Goal: Task Accomplishment & Management: Use online tool/utility

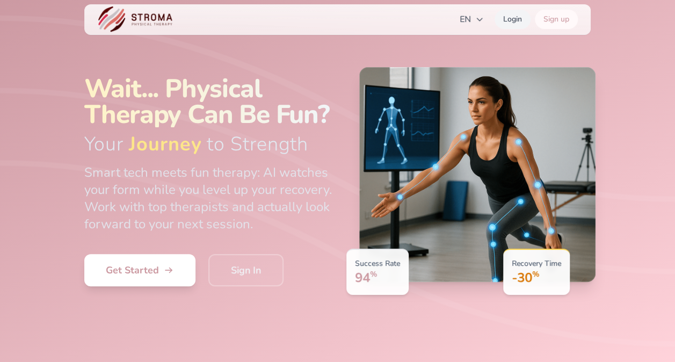
click at [528, 16] on link "Login" at bounding box center [513, 19] width 36 height 19
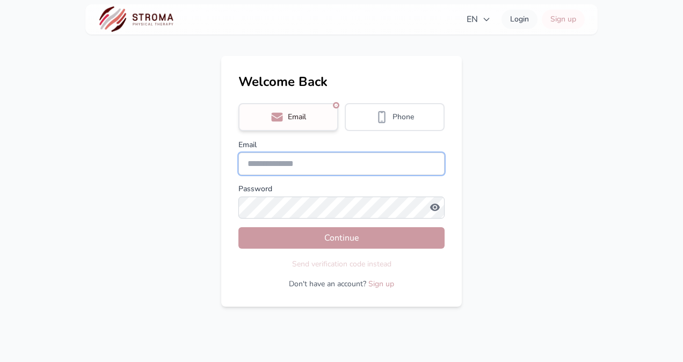
click at [299, 166] on input "Email" at bounding box center [341, 164] width 206 height 23
type input "**********"
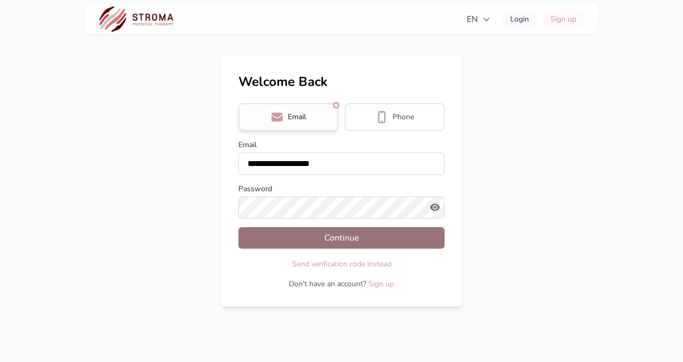
click at [400, 231] on button "Continue" at bounding box center [341, 237] width 206 height 21
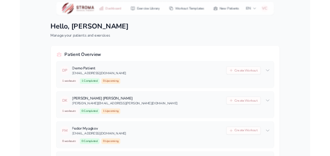
scroll to position [79, 0]
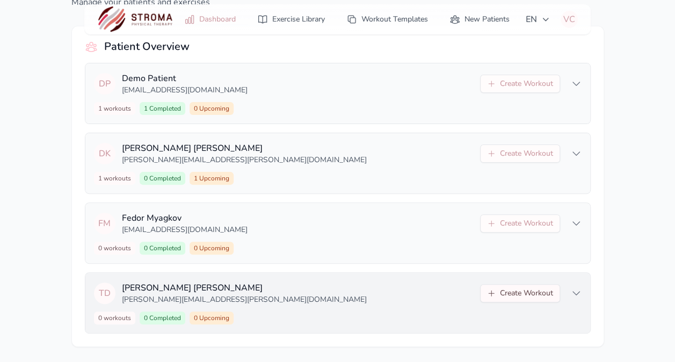
click at [539, 291] on button "Create Workout" at bounding box center [520, 293] width 80 height 18
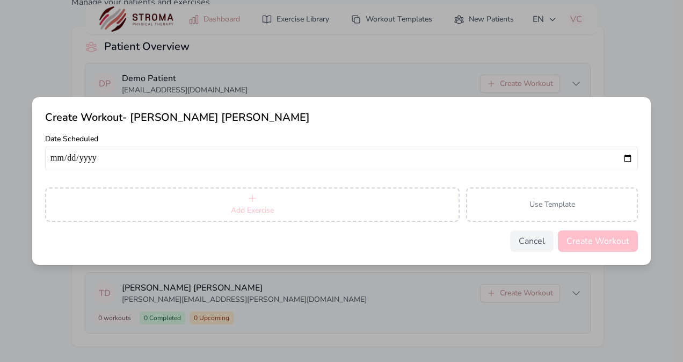
click at [223, 200] on button "Add Exercise" at bounding box center [252, 204] width 415 height 34
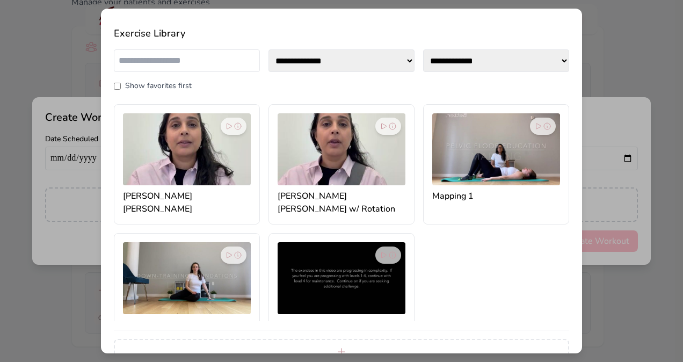
click at [671, 27] on div "**********" at bounding box center [341, 181] width 683 height 362
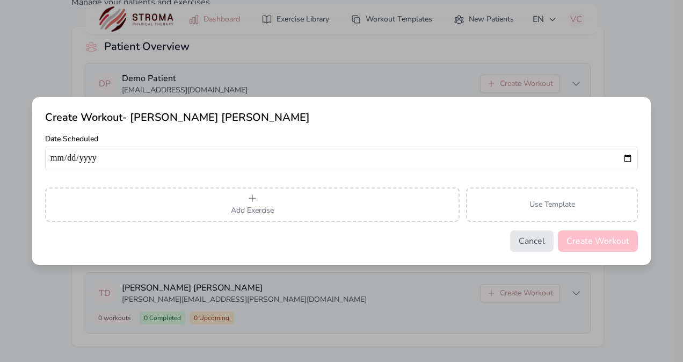
click at [528, 243] on button "Cancel" at bounding box center [531, 240] width 43 height 21
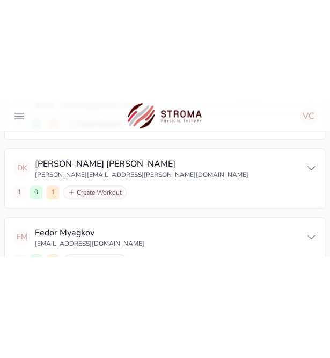
scroll to position [0, 0]
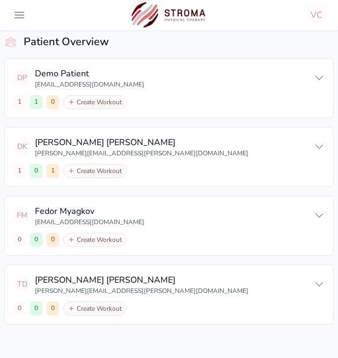
click at [316, 280] on icon at bounding box center [319, 284] width 11 height 11
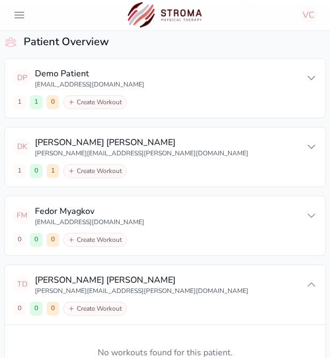
click at [78, 310] on button "Create Workout" at bounding box center [94, 308] width 63 height 14
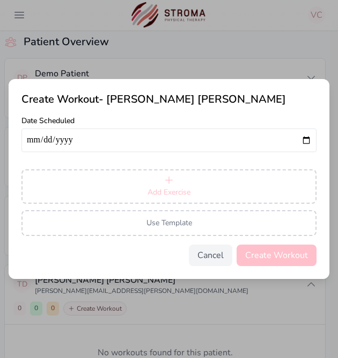
click at [171, 181] on icon "button" at bounding box center [169, 180] width 11 height 11
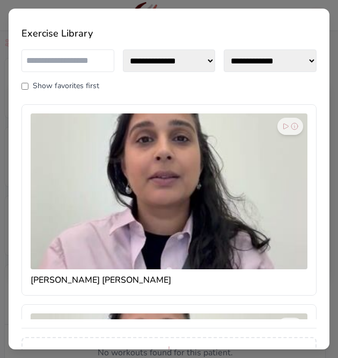
click at [206, 1] on div "**********" at bounding box center [169, 179] width 338 height 358
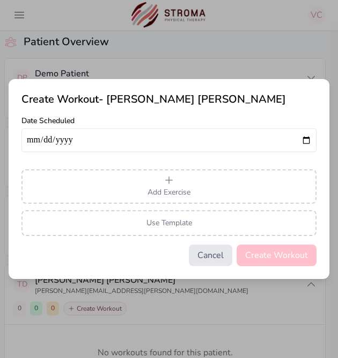
click at [226, 258] on button "Cancel" at bounding box center [210, 254] width 43 height 21
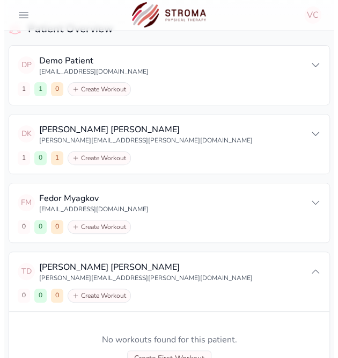
scroll to position [12, 0]
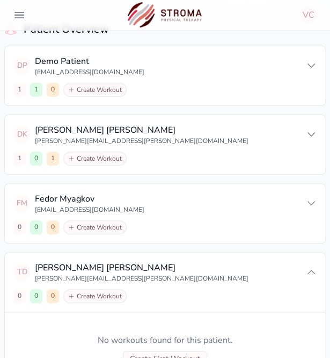
click at [14, 22] on button "header.menu.open" at bounding box center [19, 14] width 21 height 21
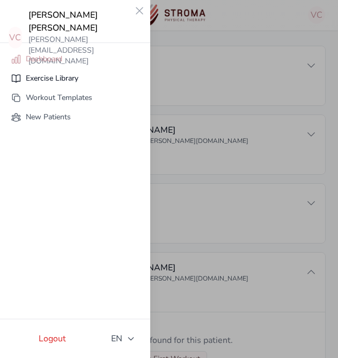
click at [33, 82] on link "Exercise Library" at bounding box center [75, 78] width 142 height 19
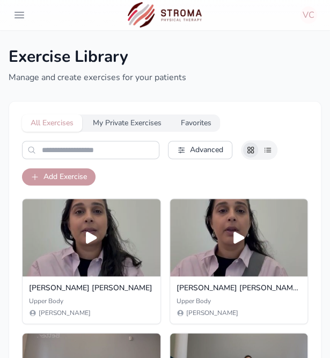
click at [54, 175] on button "Add Exercise" at bounding box center [59, 176] width 74 height 17
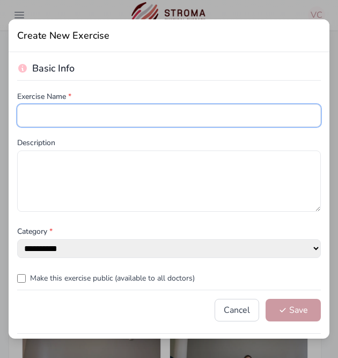
click at [42, 114] on input "text" at bounding box center [169, 115] width 304 height 23
type input "**********"
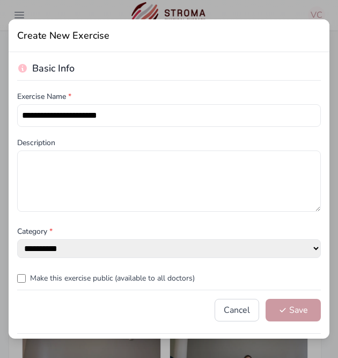
click at [97, 234] on label "Category *" at bounding box center [169, 231] width 304 height 11
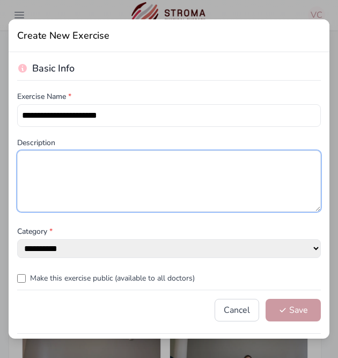
click at [122, 197] on textarea at bounding box center [169, 180] width 304 height 61
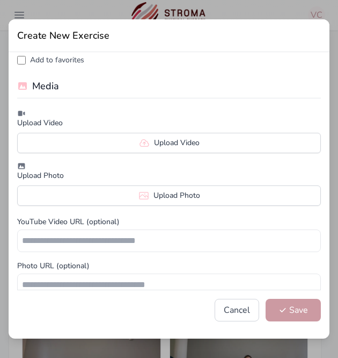
scroll to position [235, 0]
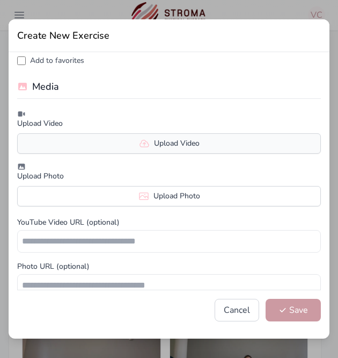
click at [128, 145] on label "Upload Video" at bounding box center [169, 143] width 304 height 20
click at [0, 0] on input "Upload Video" at bounding box center [0, 0] width 0 height 0
